Goal: Task Accomplishment & Management: Use online tool/utility

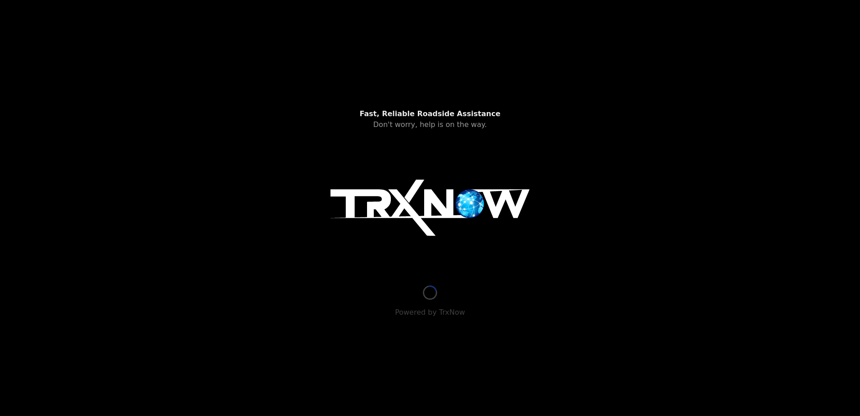
type input "[STREET_ADDRESS]"
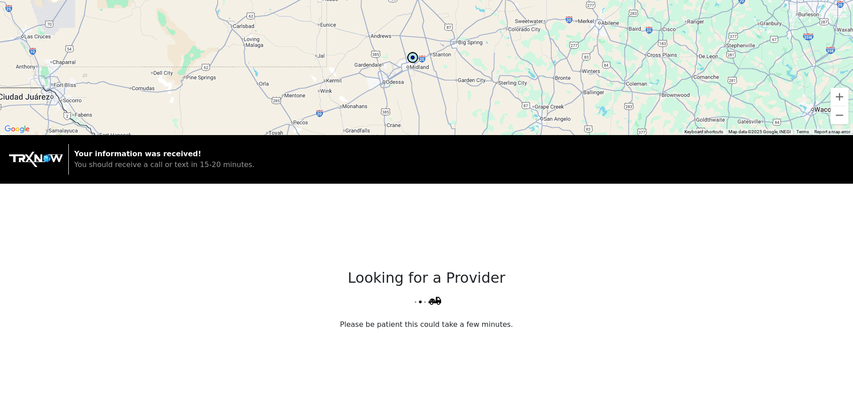
drag, startPoint x: 407, startPoint y: 89, endPoint x: 444, endPoint y: 45, distance: 57.1
click at [444, 45] on div at bounding box center [426, 67] width 853 height 135
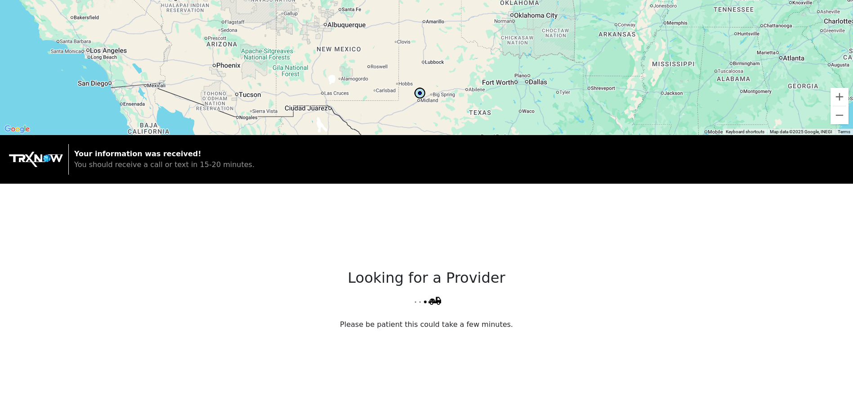
drag, startPoint x: 461, startPoint y: 39, endPoint x: 440, endPoint y: 93, distance: 58.1
click at [440, 94] on div at bounding box center [426, 67] width 853 height 135
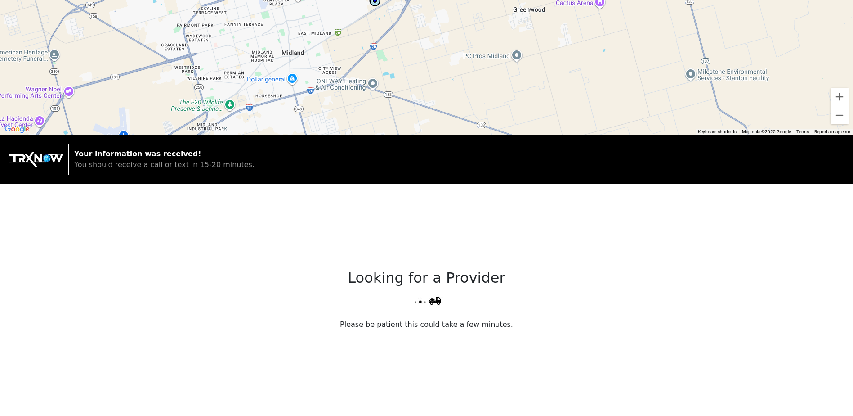
drag, startPoint x: 384, startPoint y: 48, endPoint x: 379, endPoint y: 137, distance: 89.7
click at [379, 137] on div "← Move left → Move right ↑ Move up ↓ Move down + Zoom in - Zoom out Home Jump l…" at bounding box center [426, 300] width 853 height 601
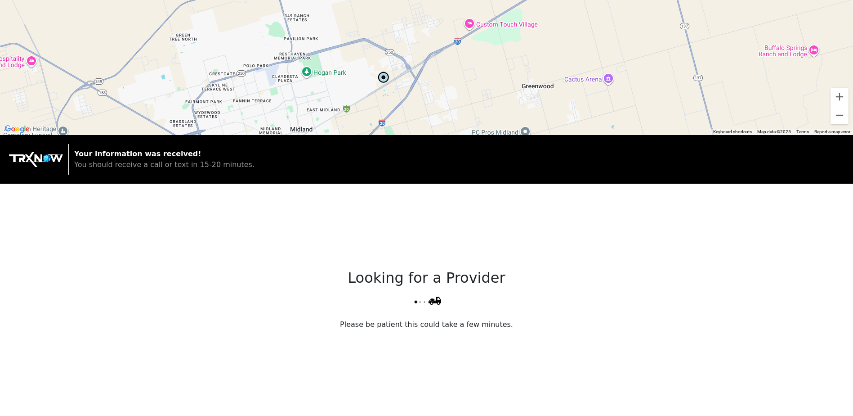
drag, startPoint x: 381, startPoint y: 61, endPoint x: 389, endPoint y: 127, distance: 66.6
click at [389, 129] on div at bounding box center [426, 67] width 853 height 135
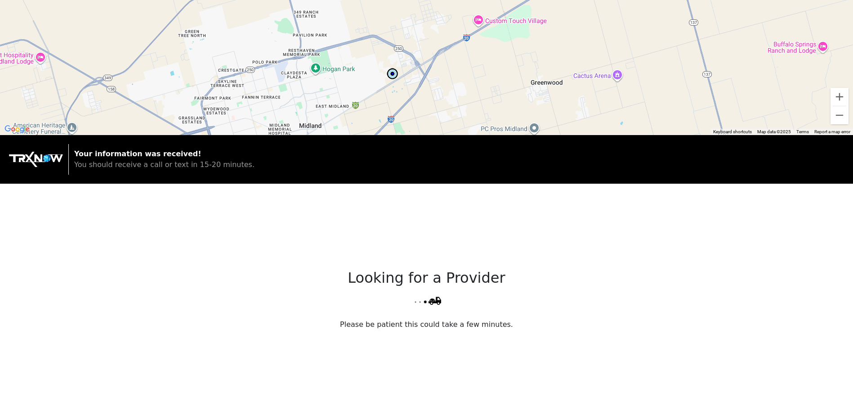
drag, startPoint x: 384, startPoint y: 90, endPoint x: 395, endPoint y: 86, distance: 12.0
click at [394, 86] on div at bounding box center [426, 67] width 853 height 135
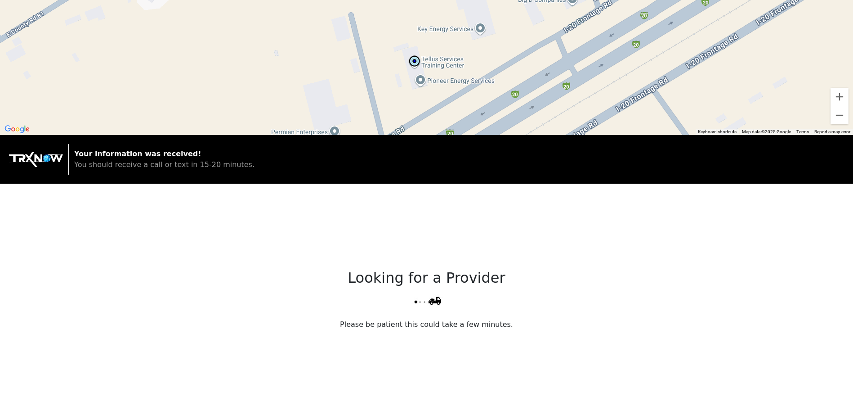
drag, startPoint x: 441, startPoint y: 33, endPoint x: 403, endPoint y: 113, distance: 88.7
click at [403, 113] on div at bounding box center [426, 67] width 853 height 135
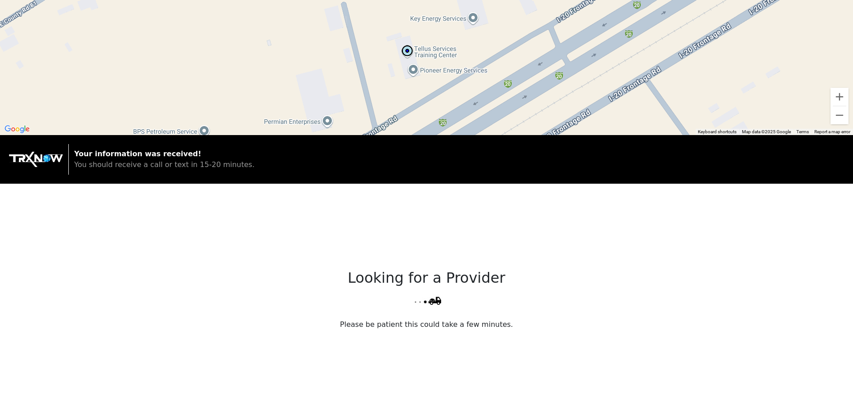
drag, startPoint x: 402, startPoint y: 94, endPoint x: 396, endPoint y: 75, distance: 20.2
click at [396, 75] on div at bounding box center [426, 67] width 853 height 135
